Goal: Task Accomplishment & Management: Use online tool/utility

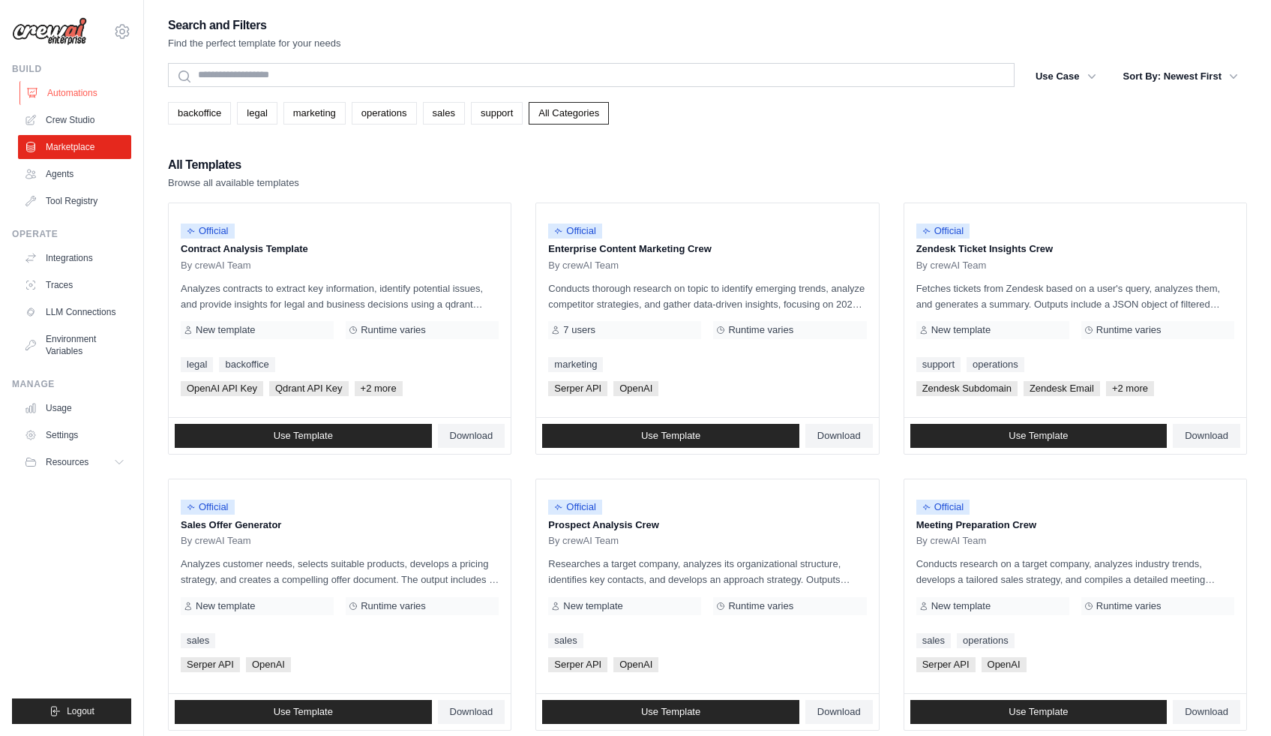
click at [76, 86] on link "Automations" at bounding box center [75, 93] width 113 height 24
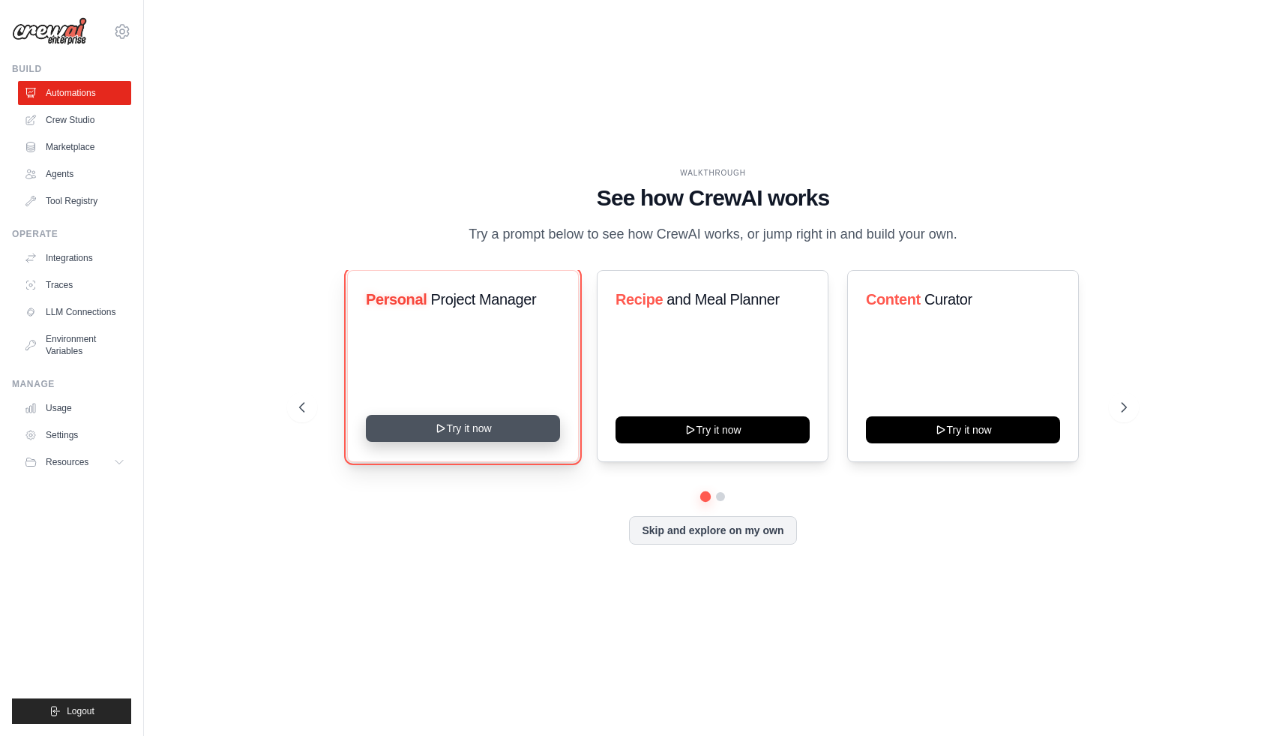
click at [512, 442] on button "Try it now" at bounding box center [463, 428] width 194 height 27
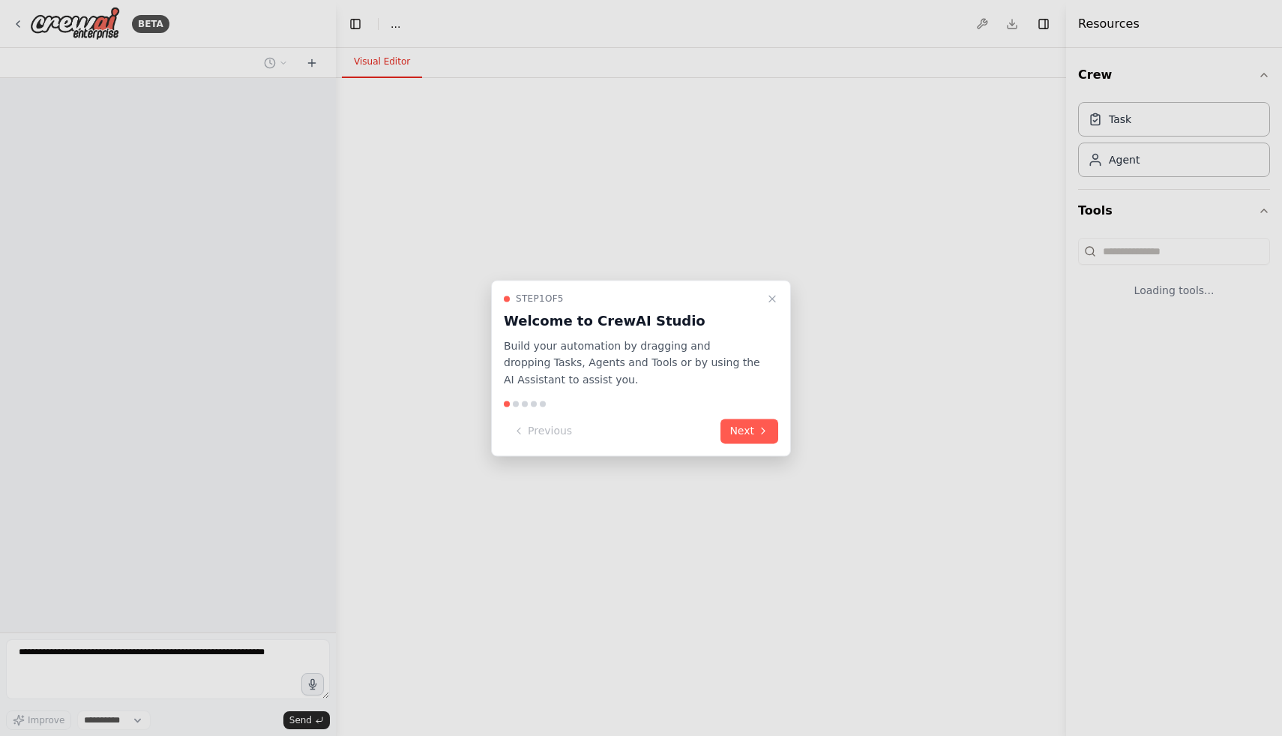
select select "****"
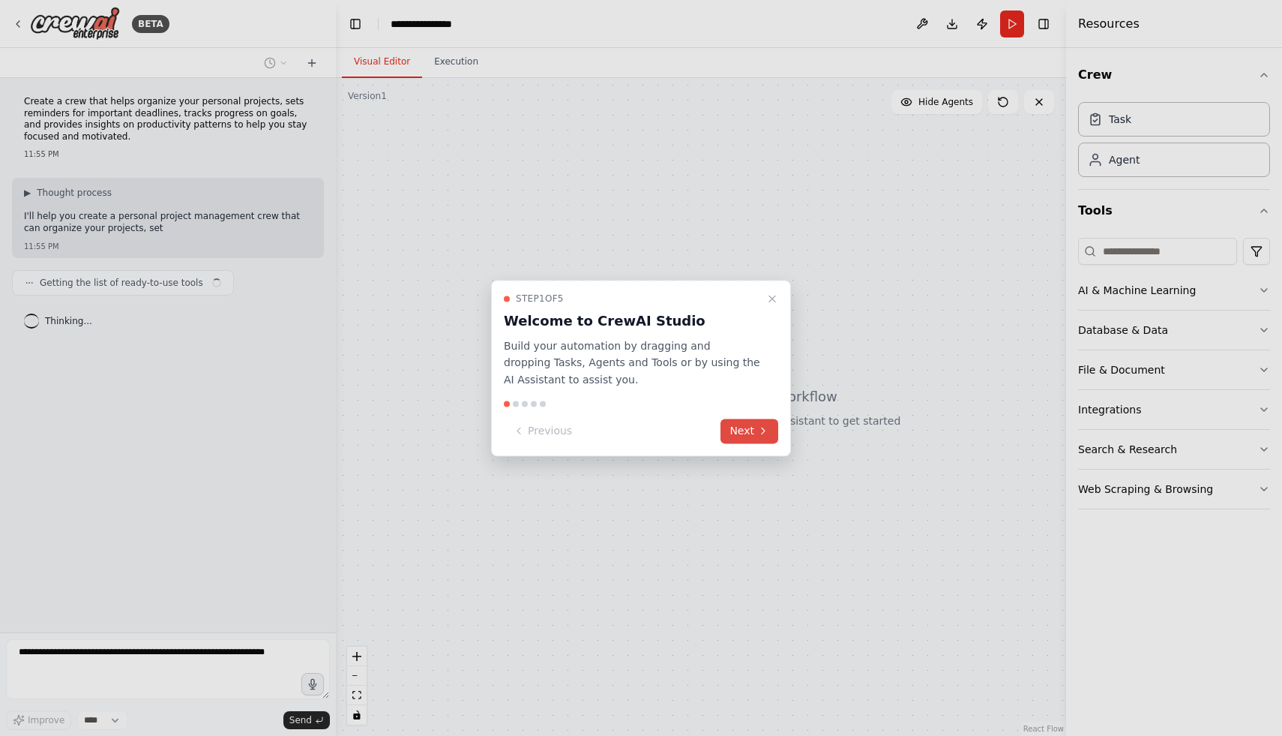
click at [742, 430] on button "Next" at bounding box center [750, 430] width 58 height 25
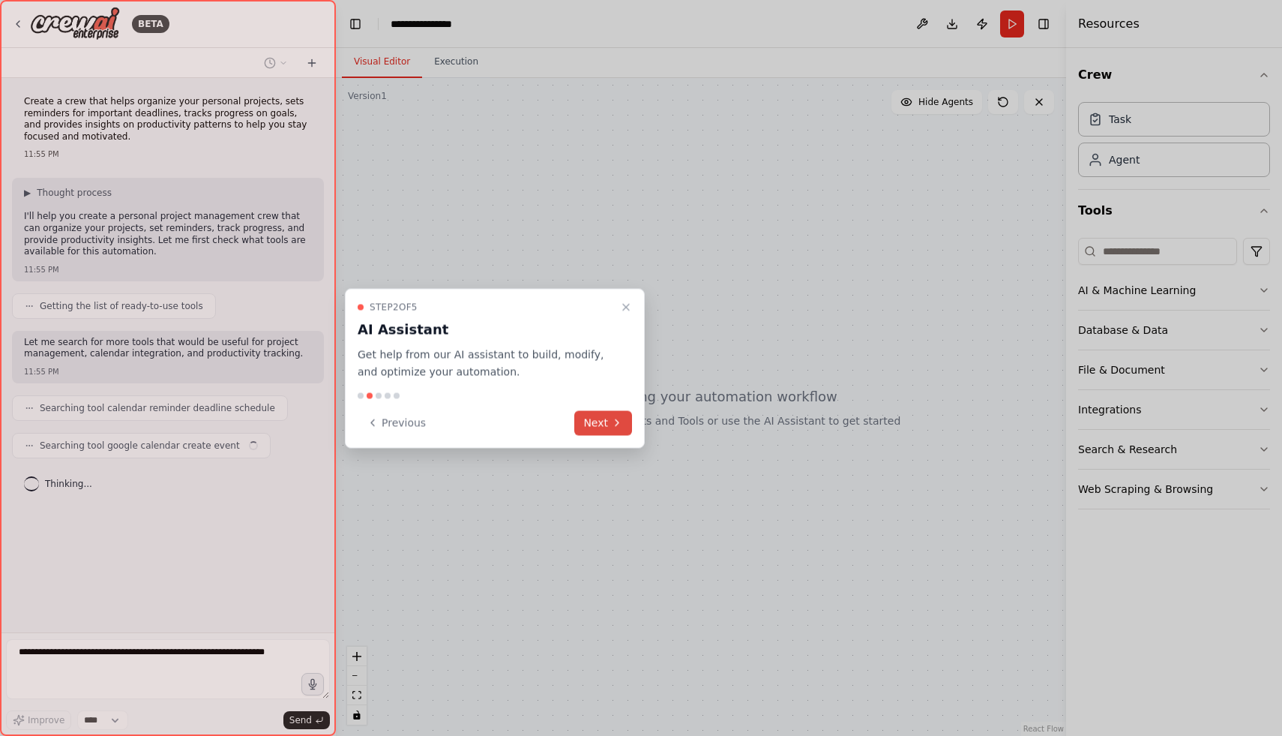
click at [597, 415] on button "Next" at bounding box center [603, 422] width 58 height 25
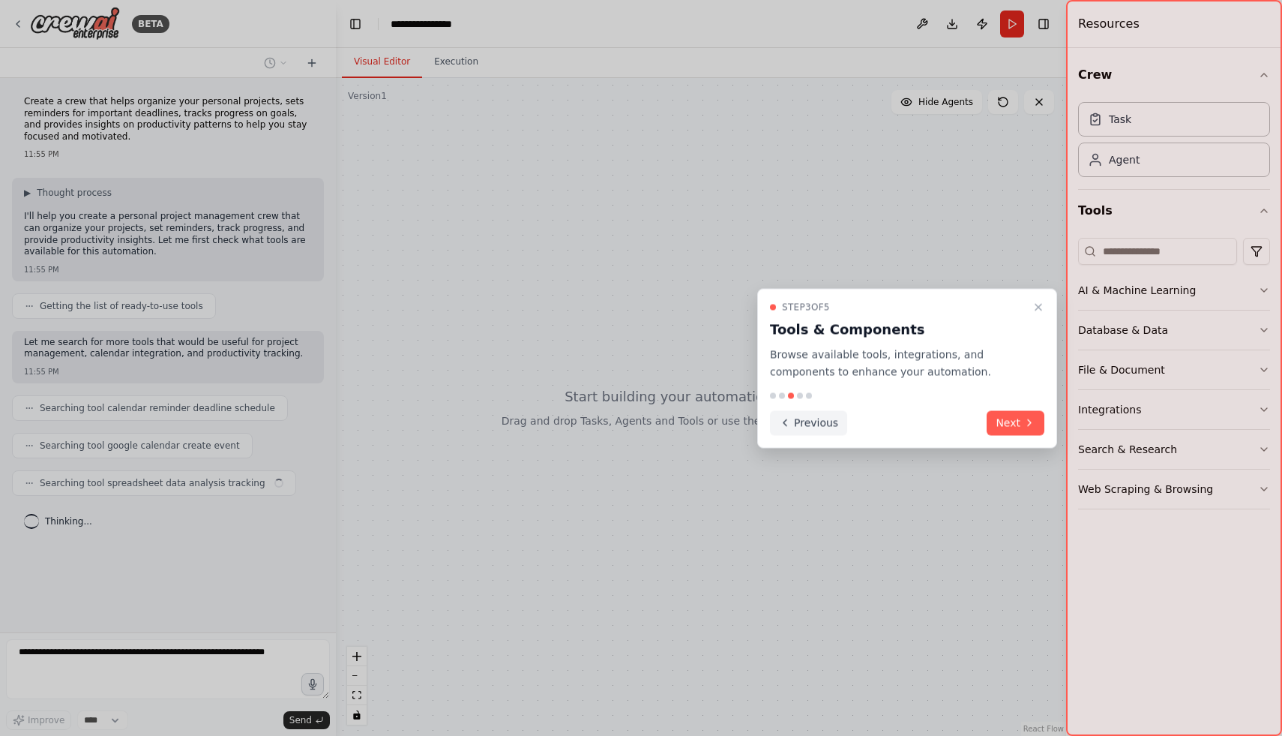
click at [800, 423] on button "Previous" at bounding box center [808, 422] width 77 height 25
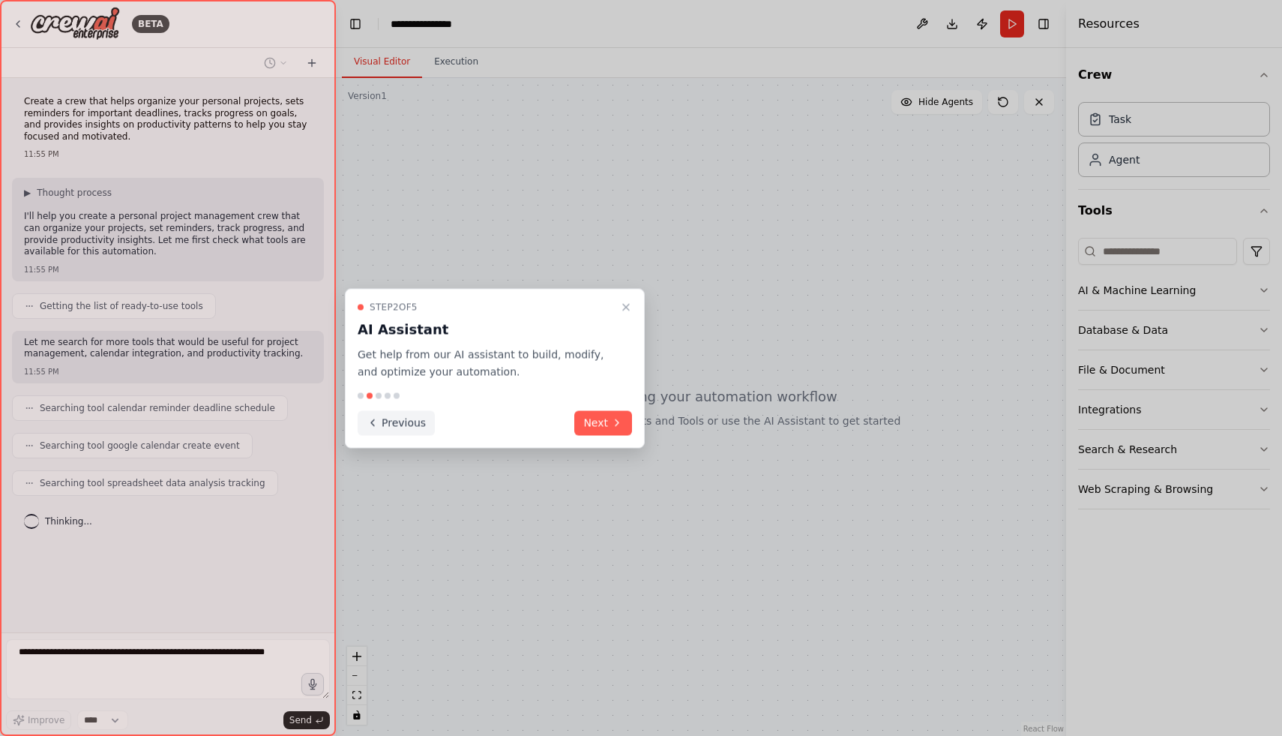
click at [408, 424] on button "Previous" at bounding box center [396, 422] width 77 height 25
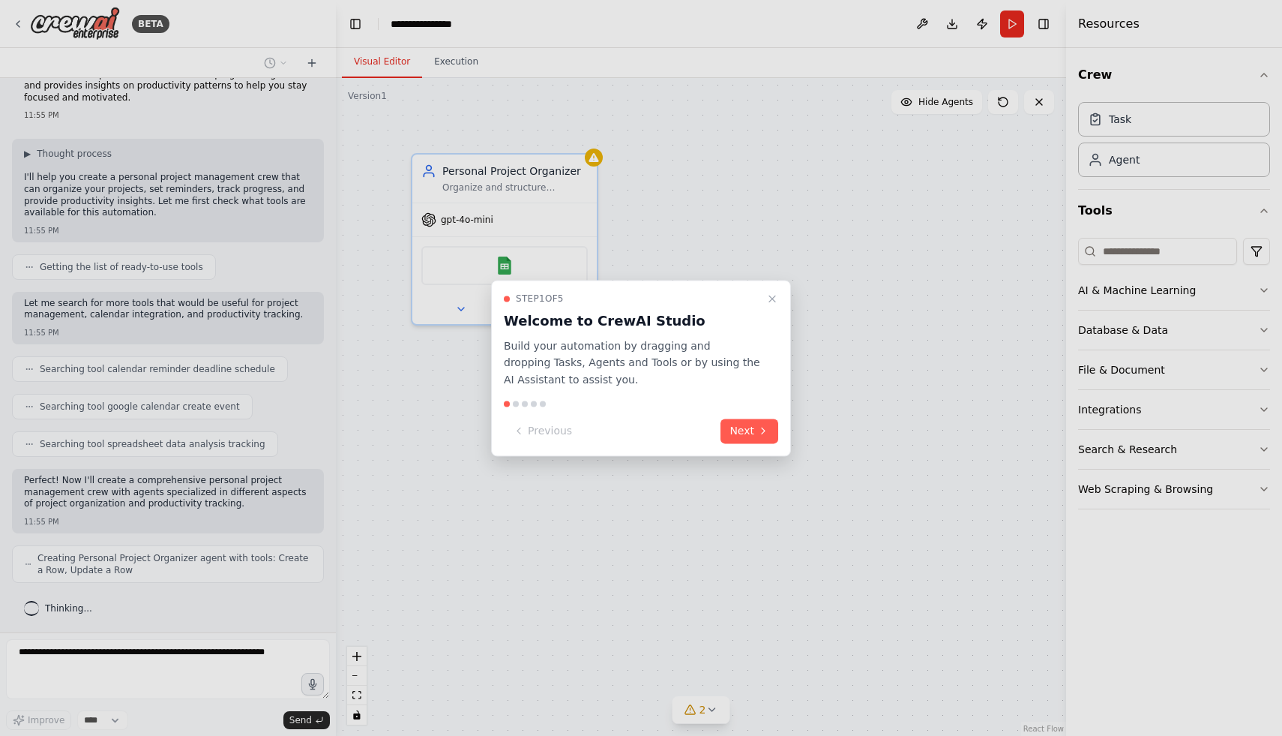
scroll to position [88, 0]
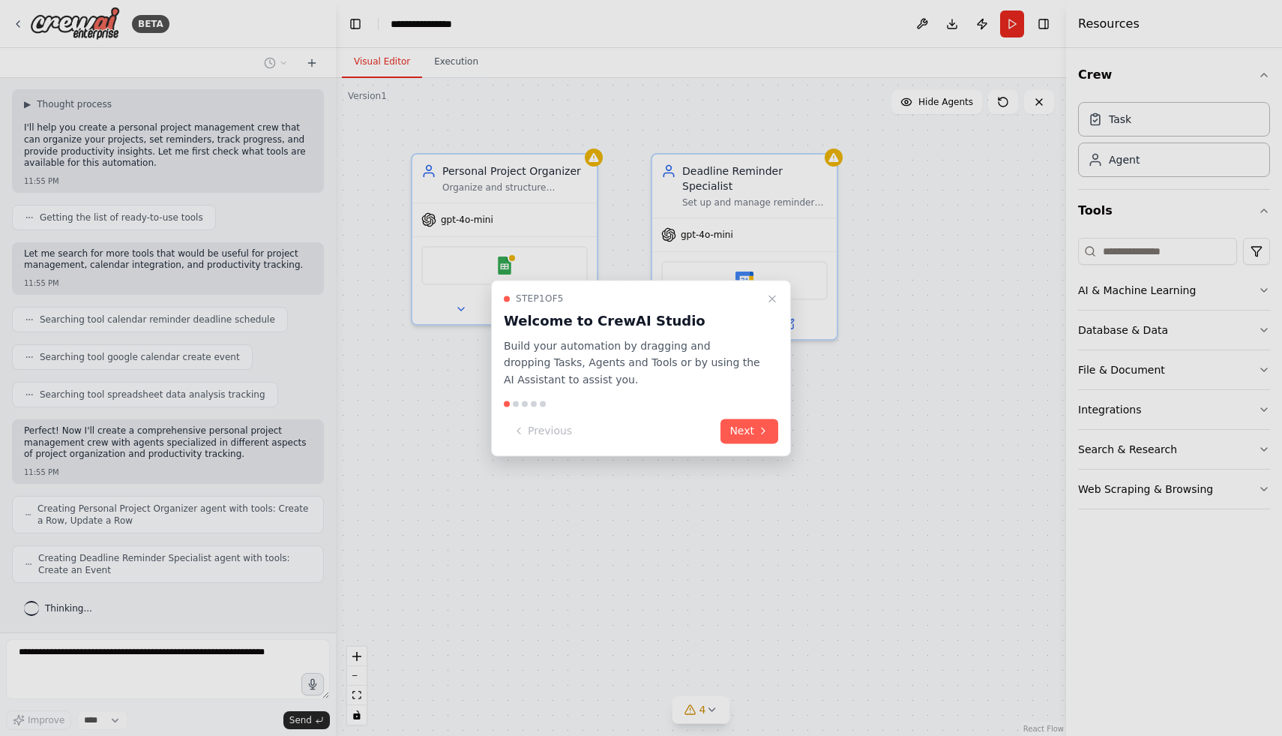
click at [517, 404] on div at bounding box center [516, 403] width 6 height 6
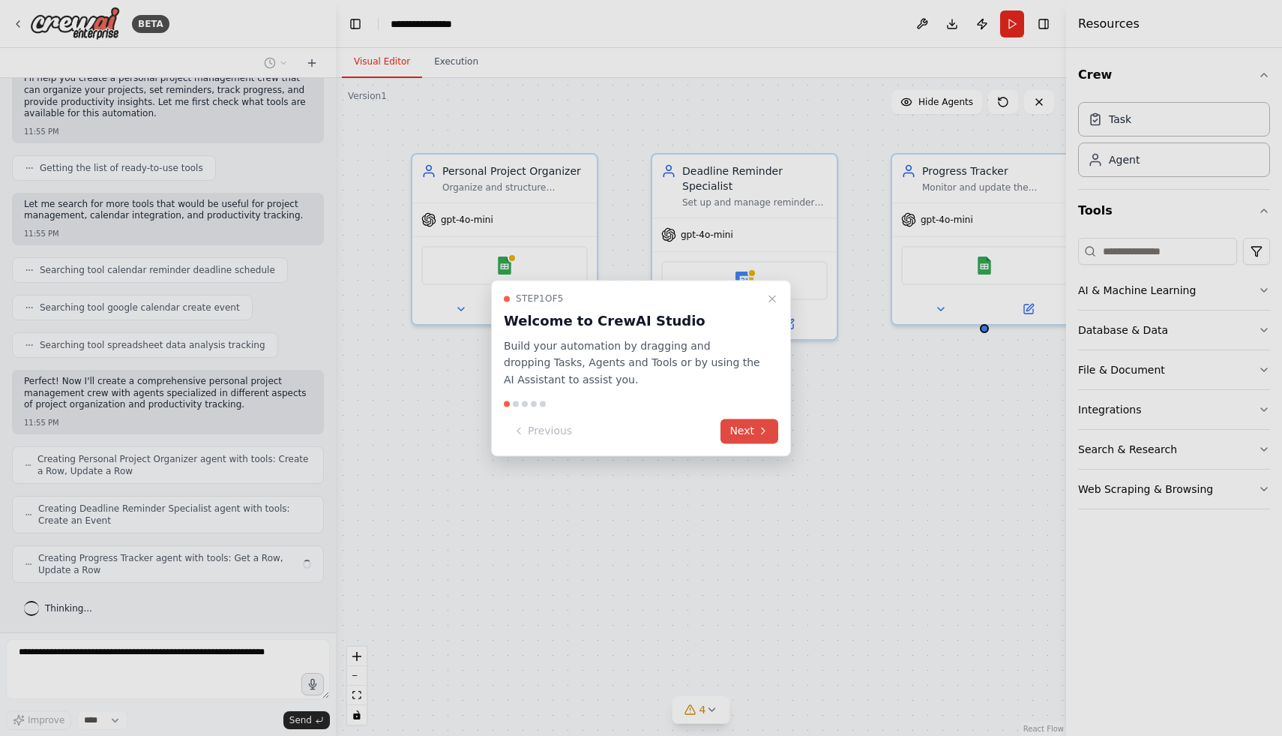
click at [745, 428] on button "Next" at bounding box center [750, 430] width 58 height 25
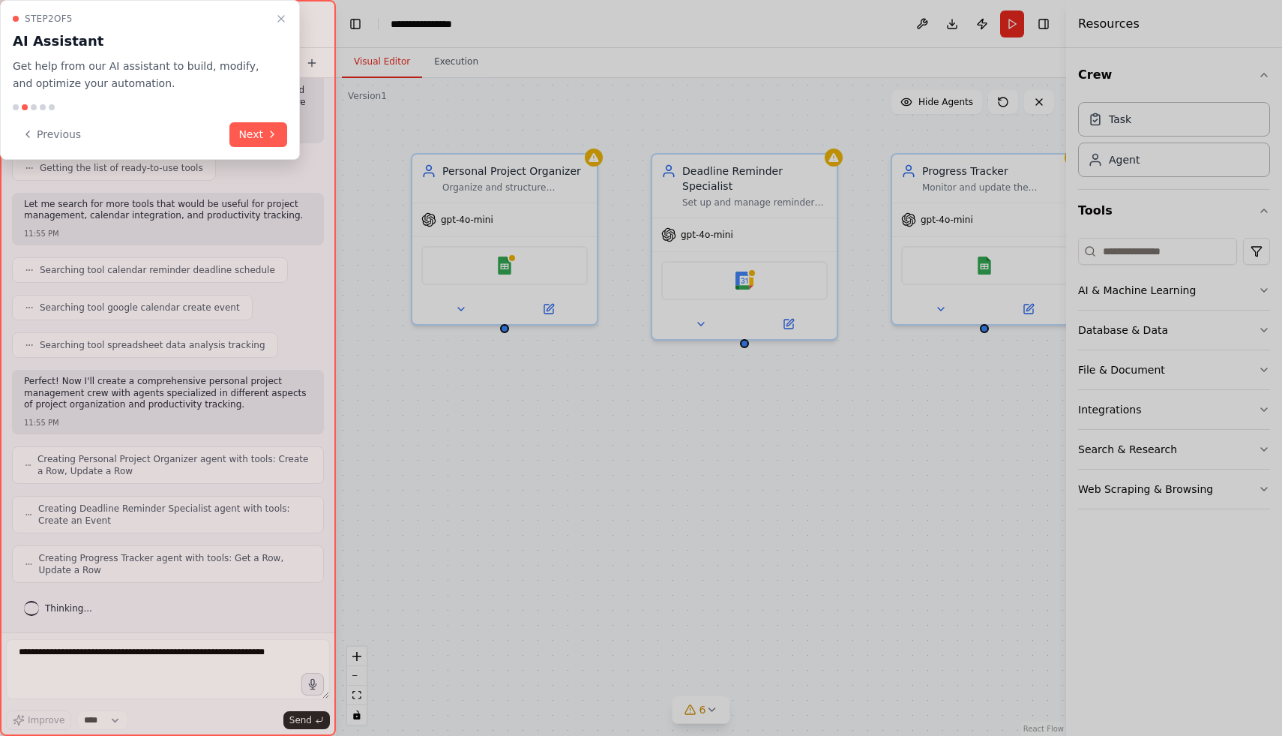
scroll to position [187, 0]
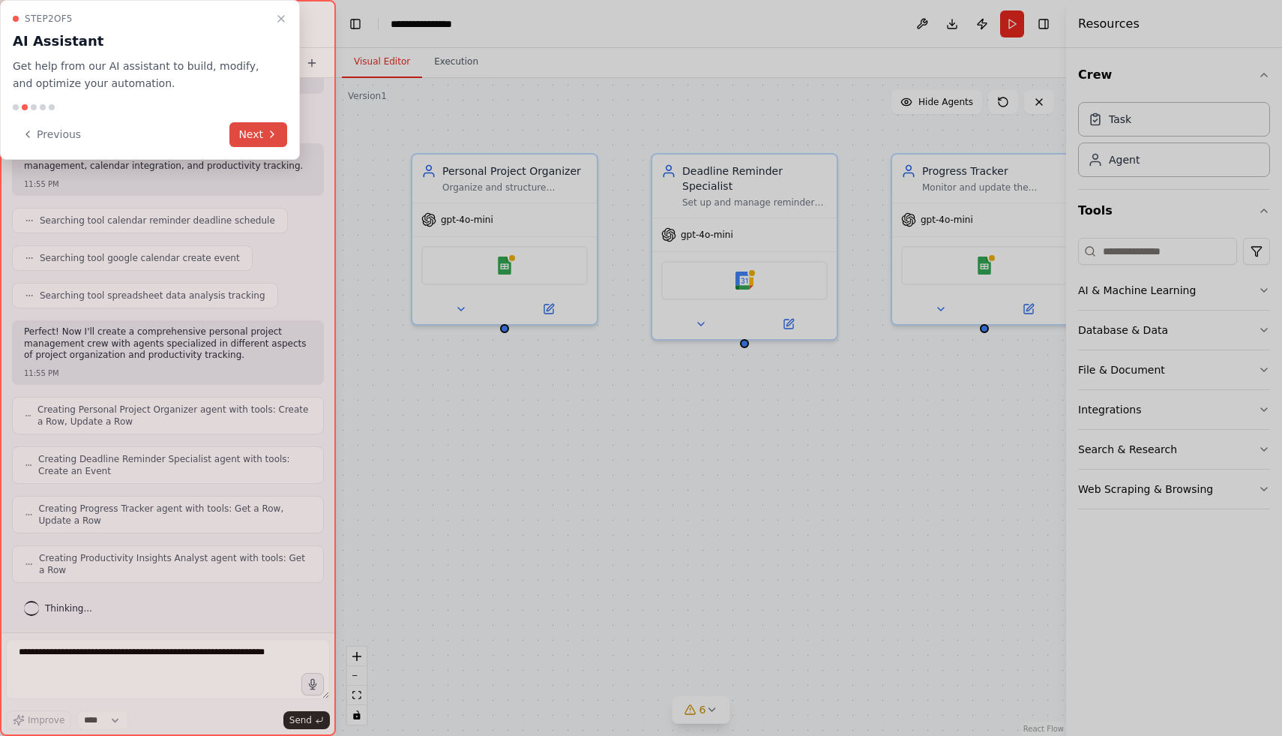
click at [268, 135] on icon at bounding box center [272, 134] width 12 height 12
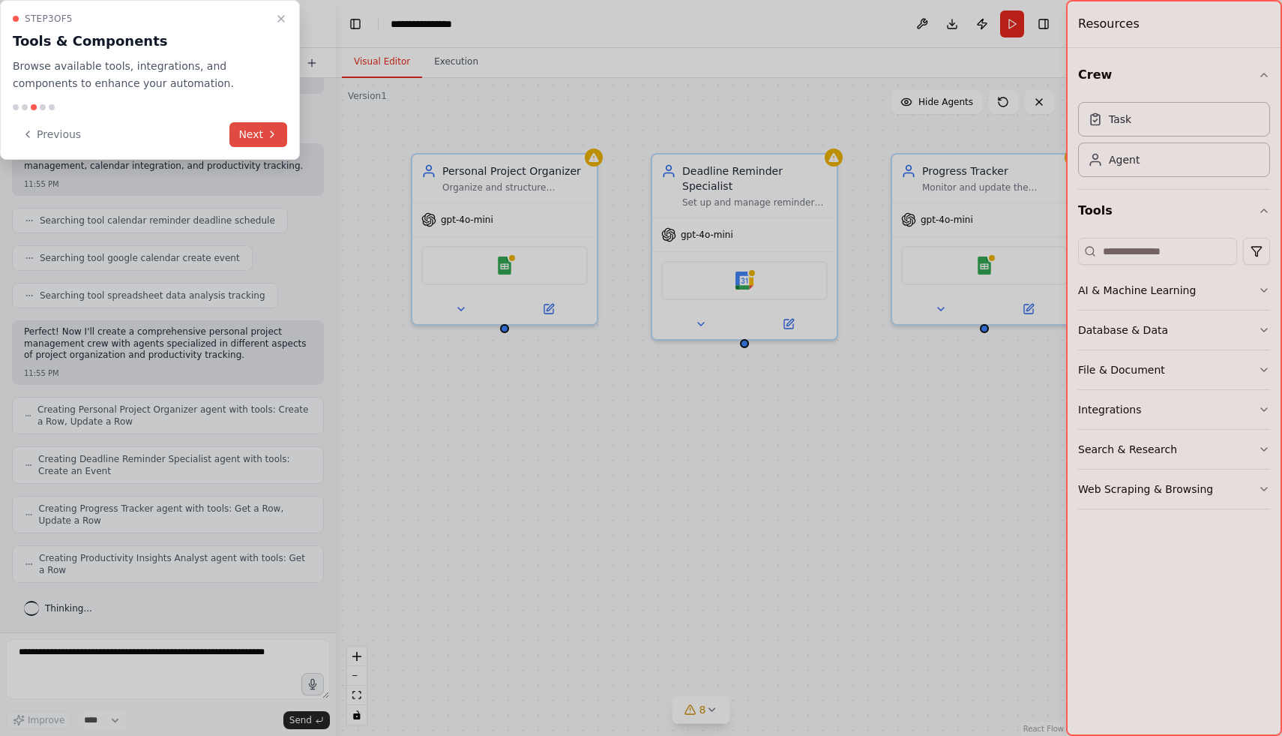
click at [267, 133] on icon at bounding box center [272, 134] width 12 height 12
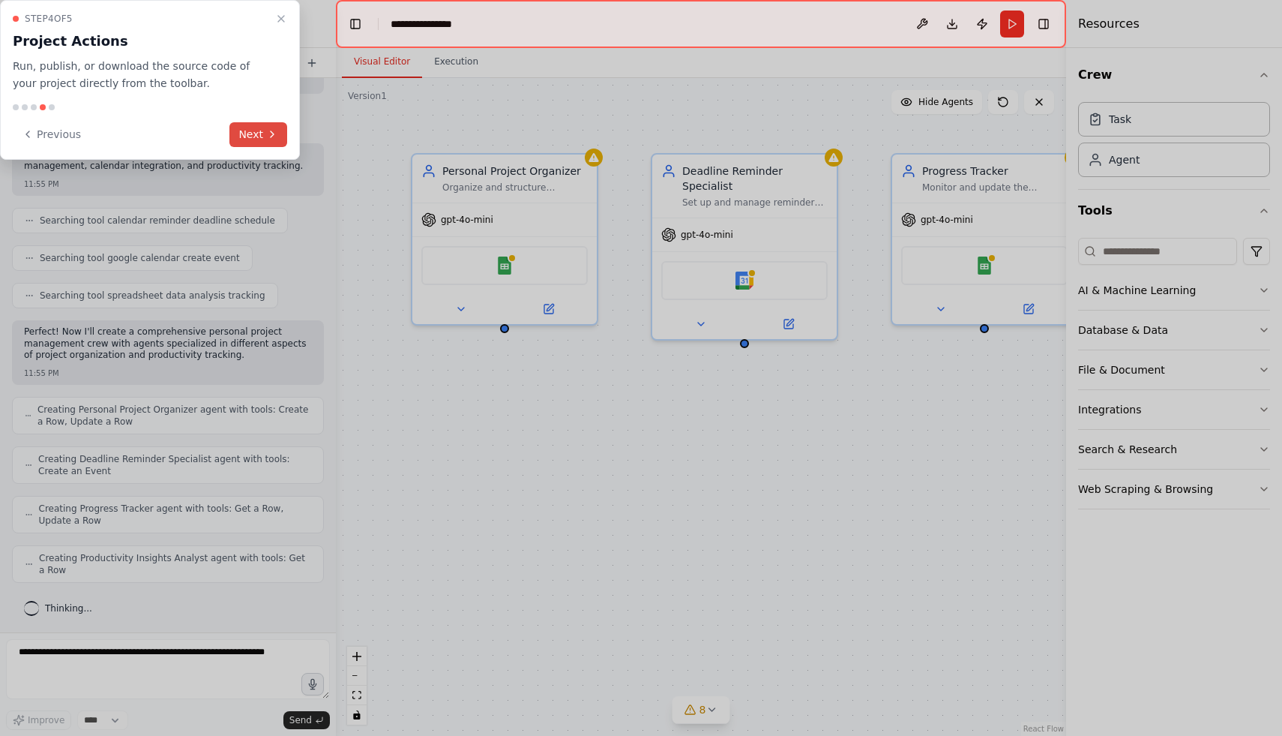
click at [267, 133] on icon at bounding box center [272, 134] width 12 height 12
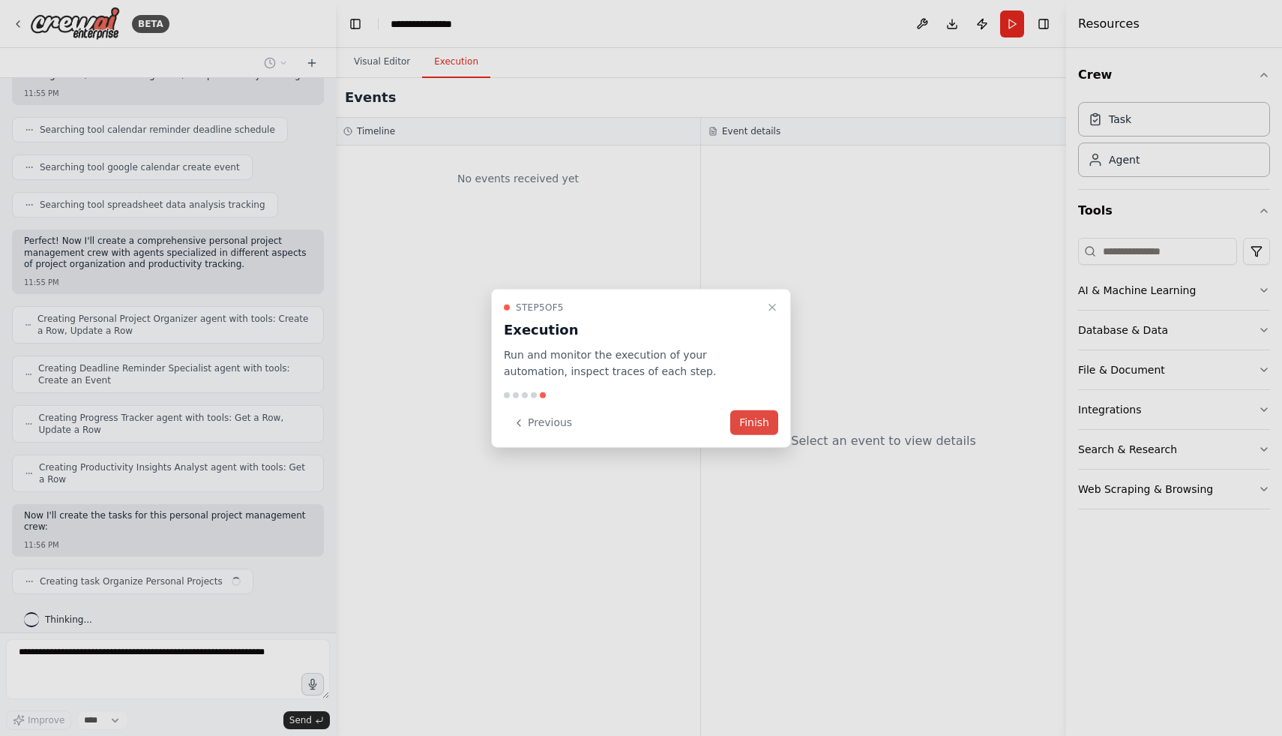
scroll to position [290, 0]
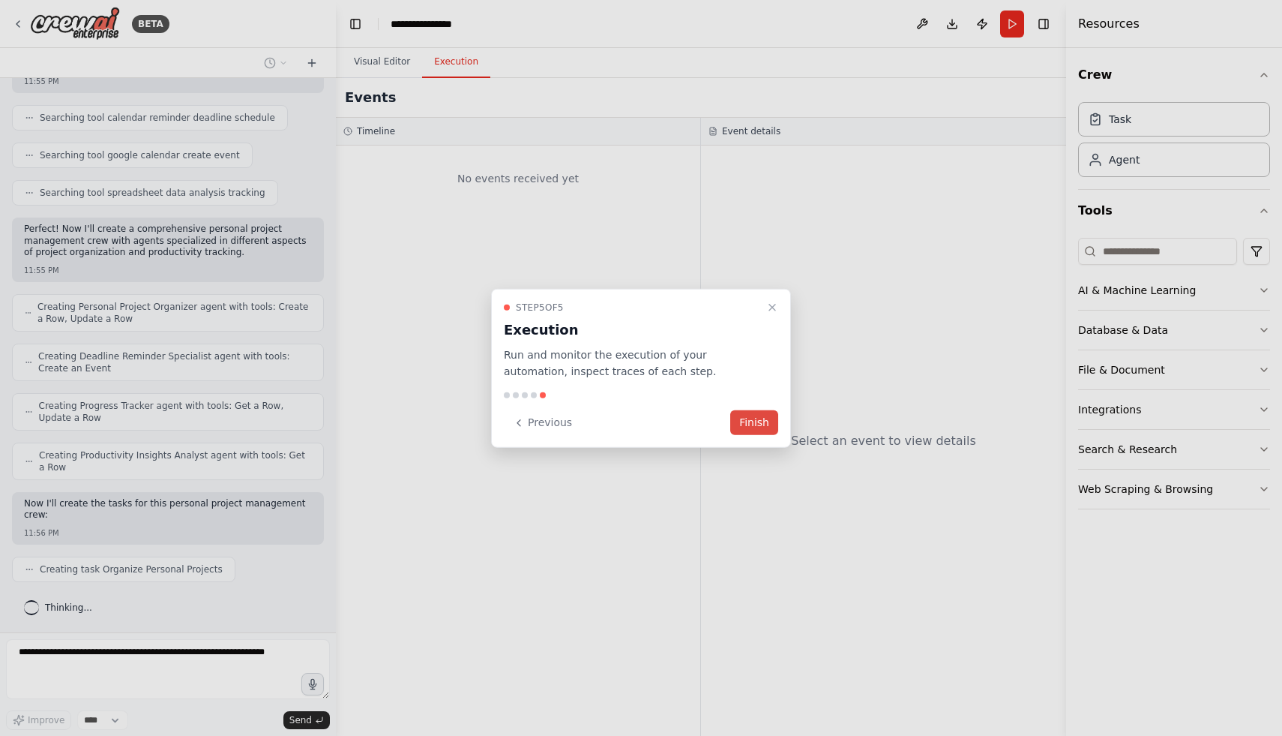
click at [762, 423] on button "Finish" at bounding box center [754, 422] width 48 height 25
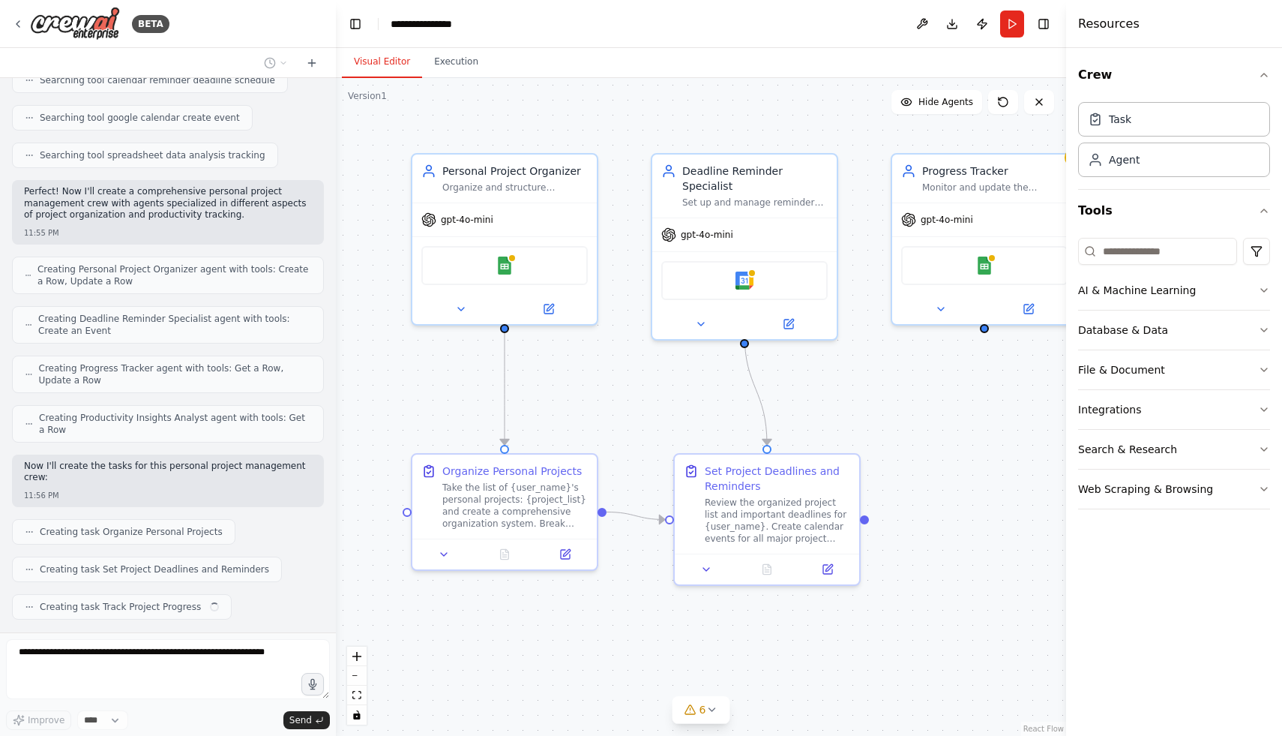
scroll to position [365, 0]
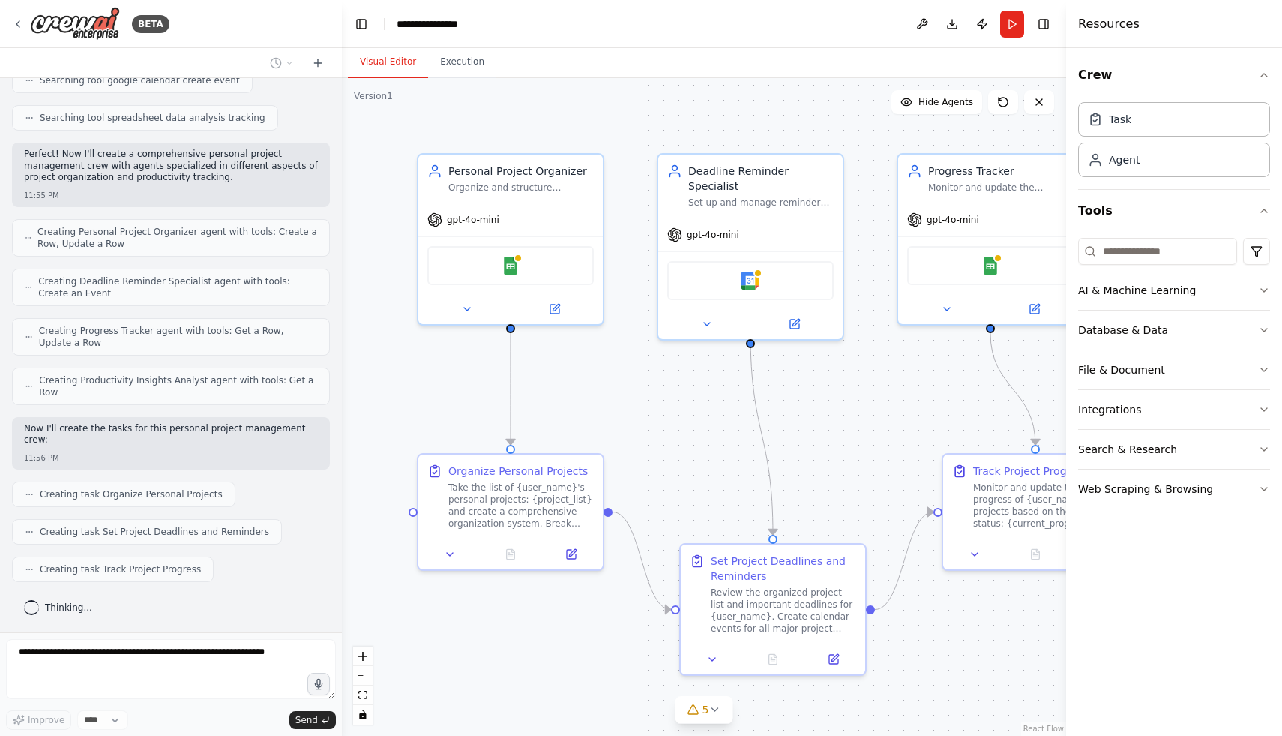
drag, startPoint x: 334, startPoint y: 403, endPoint x: 343, endPoint y: 331, distance: 72.6
click at [343, 331] on div "BETA Create a crew that helps organize your personal projects, sets reminders f…" at bounding box center [641, 368] width 1282 height 736
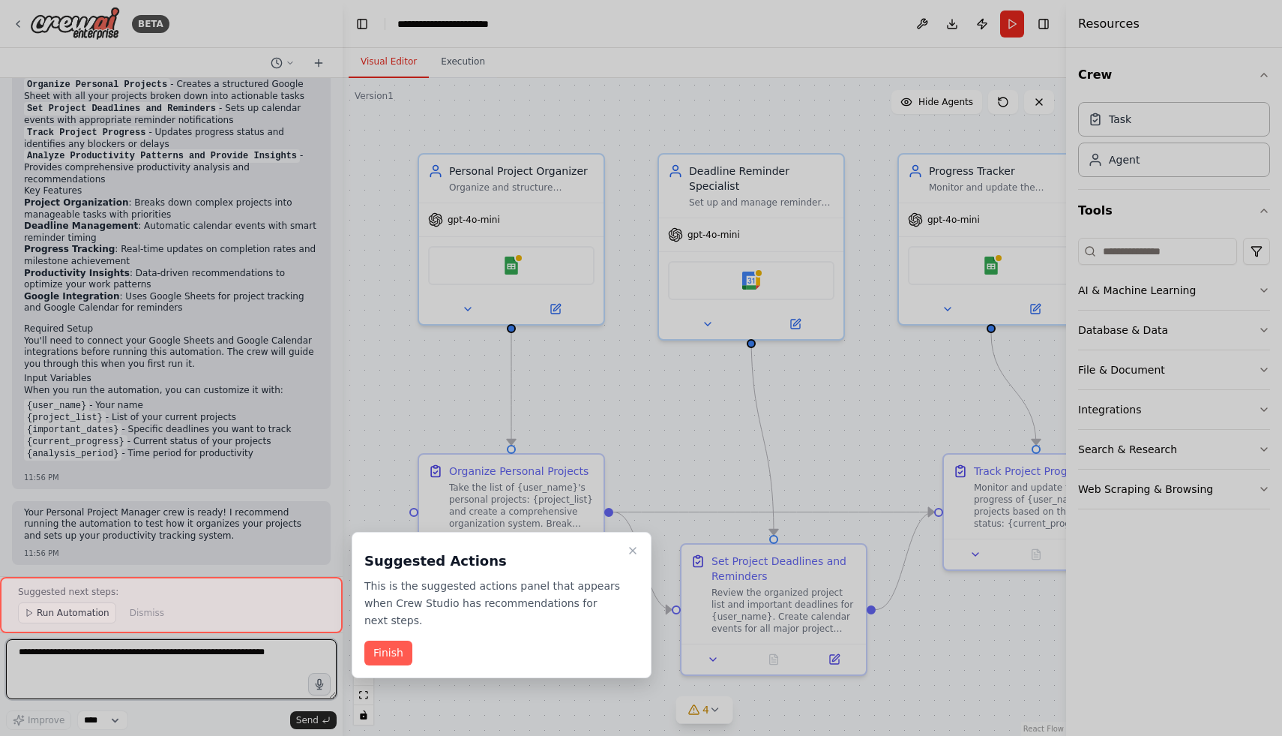
scroll to position [1249, 0]
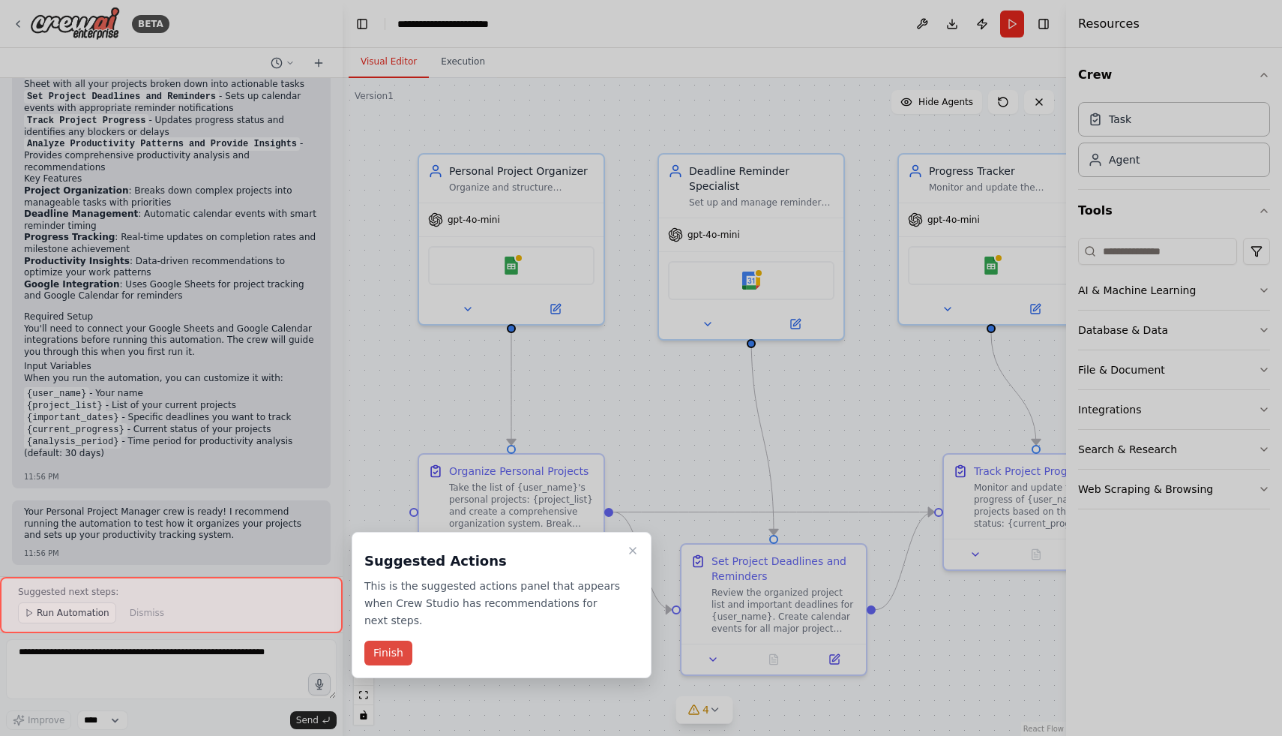
click at [393, 654] on button "Finish" at bounding box center [388, 652] width 48 height 25
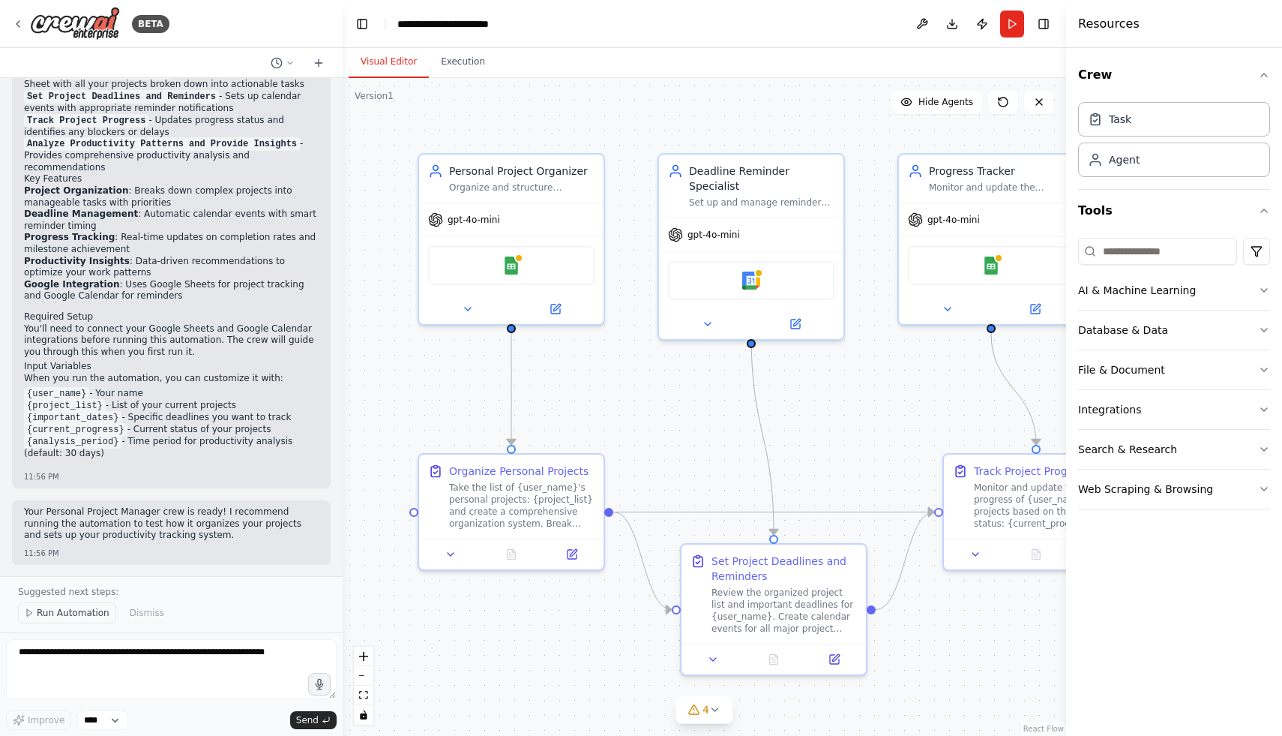
click at [79, 610] on span "Run Automation" at bounding box center [73, 613] width 73 height 12
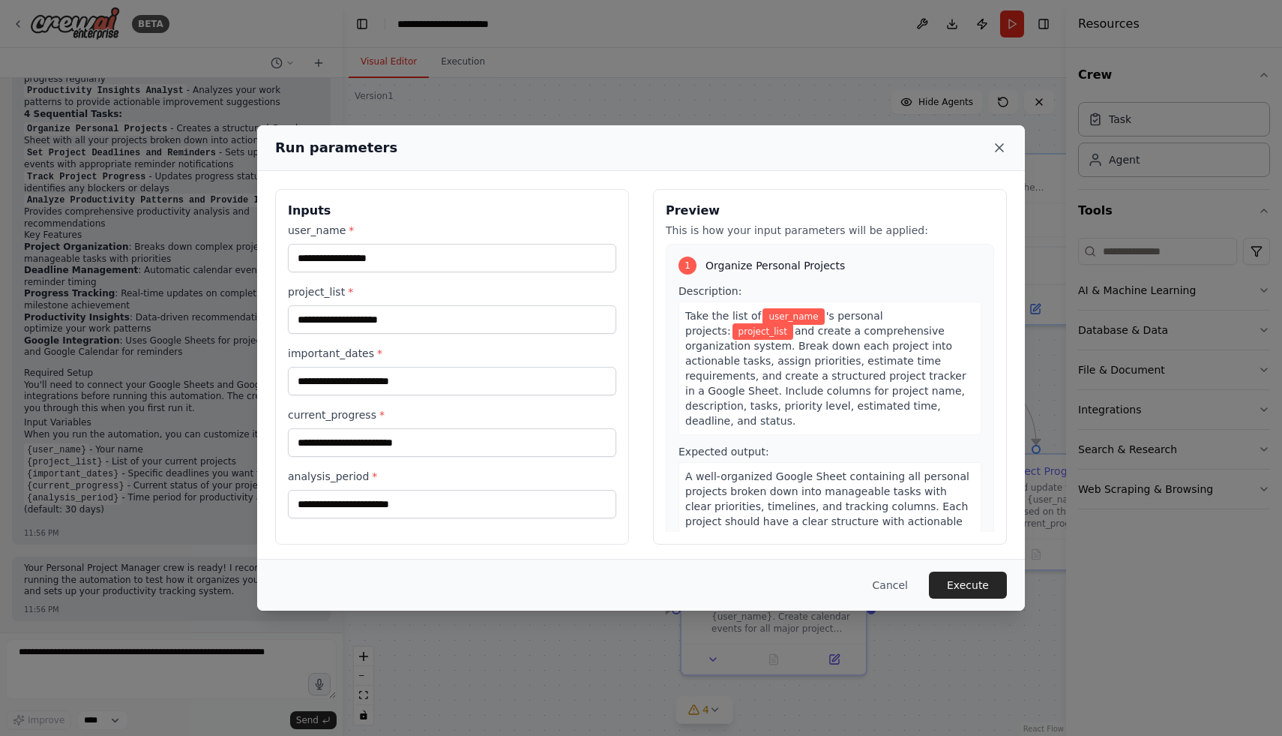
click at [1000, 149] on icon at bounding box center [999, 147] width 15 height 15
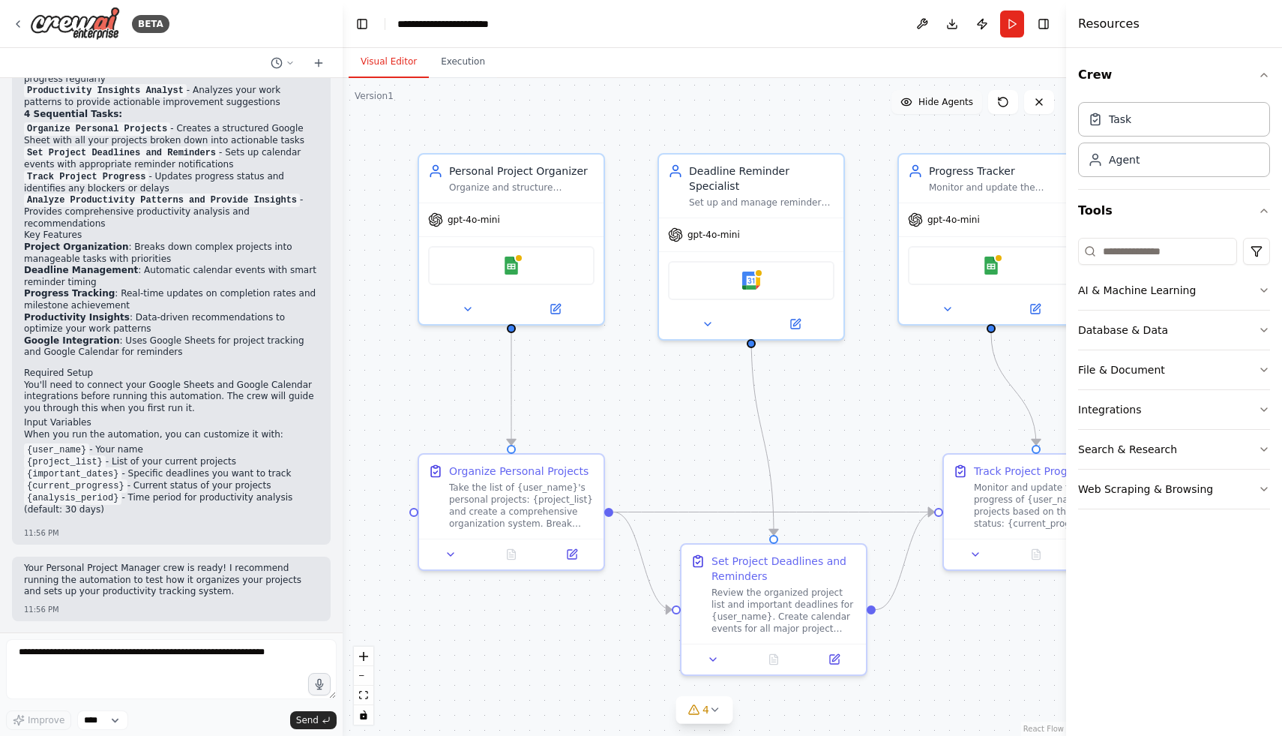
click at [964, 108] on button "Hide Agents" at bounding box center [937, 102] width 91 height 24
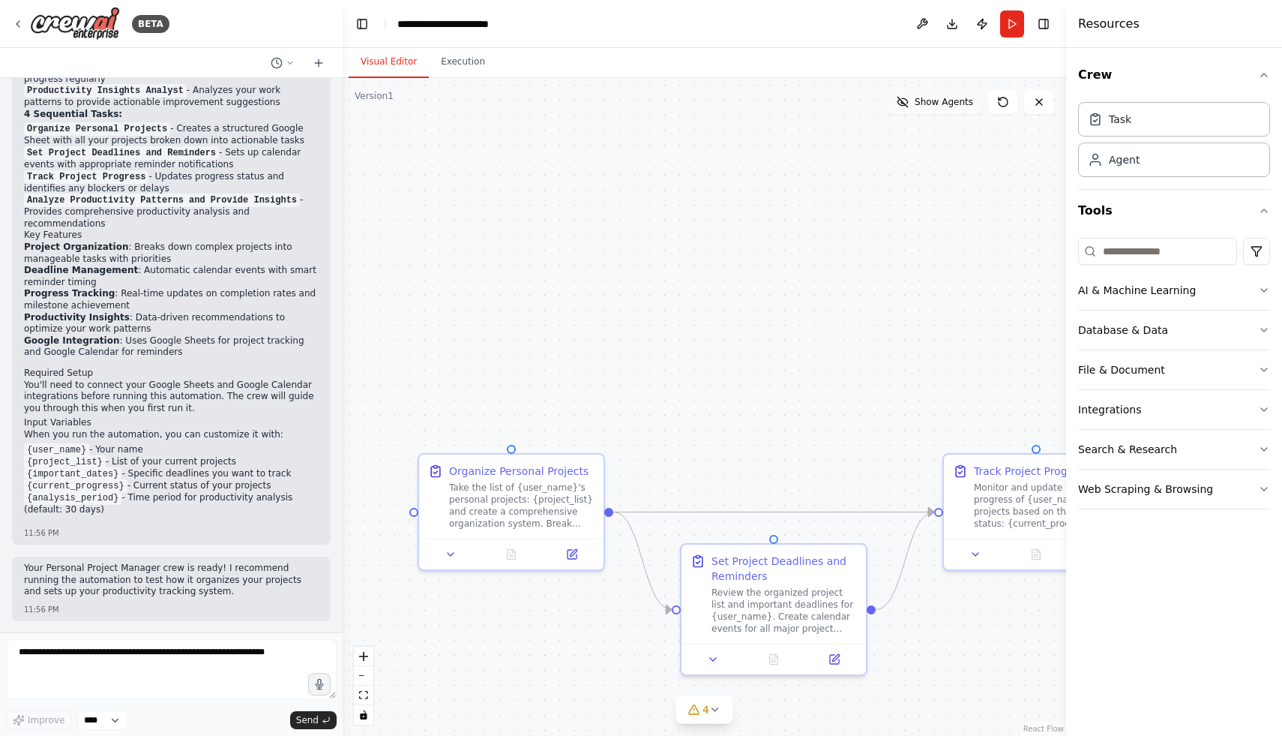
click at [964, 108] on button "Show Agents" at bounding box center [935, 102] width 94 height 24
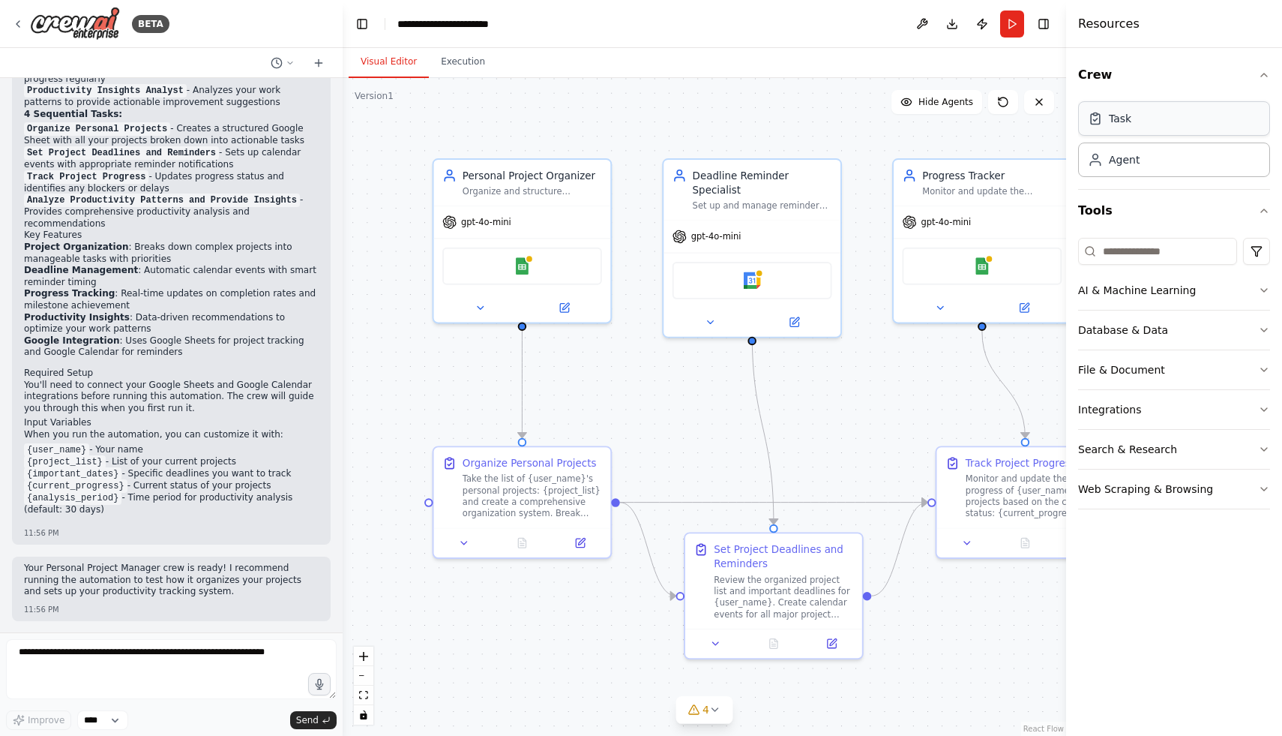
click at [1242, 118] on div "Task" at bounding box center [1174, 118] width 192 height 34
click at [1252, 292] on button "AI & Machine Learning" at bounding box center [1174, 290] width 192 height 39
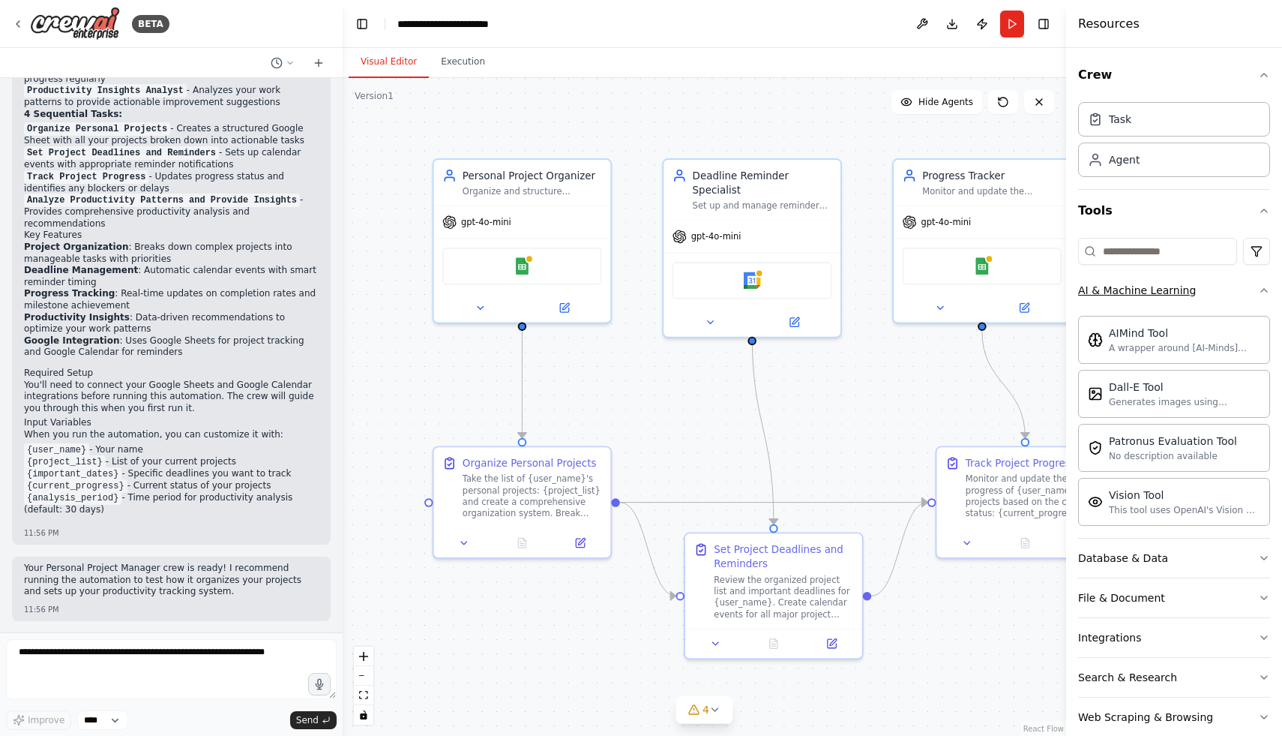
click at [1258, 291] on icon "button" at bounding box center [1264, 290] width 12 height 12
